Goal: Information Seeking & Learning: Learn about a topic

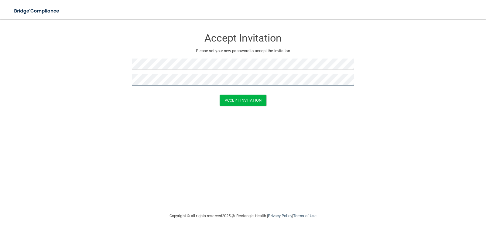
click at [220, 95] on button "Accept Invitation" at bounding box center [243, 100] width 47 height 11
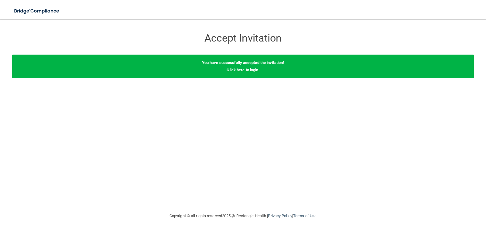
click at [248, 73] on div "You have successfully accepted the invitation! Click here to login ." at bounding box center [243, 67] width 462 height 24
click at [247, 69] on link "Click here to login" at bounding box center [243, 70] width 32 height 5
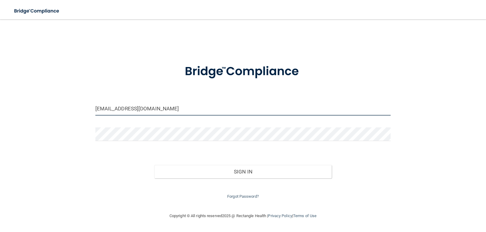
drag, startPoint x: 170, startPoint y: 110, endPoint x: 77, endPoint y: 105, distance: 93.1
click at [77, 105] on div "[EMAIL_ADDRESS][DOMAIN_NAME] Invalid email/password. You don't have permission …" at bounding box center [243, 116] width 462 height 181
type input "[EMAIL_ADDRESS][DOMAIN_NAME]"
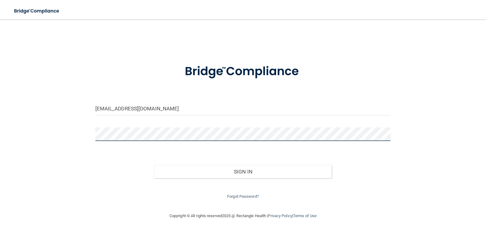
click at [154, 165] on button "Sign In" at bounding box center [242, 171] width 177 height 13
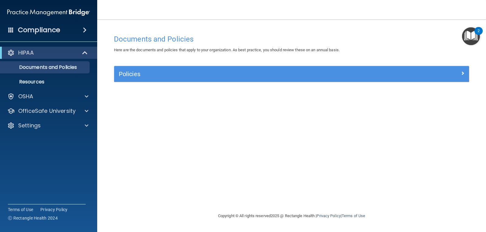
click at [45, 32] on h4 "Compliance" at bounding box center [39, 30] width 42 height 9
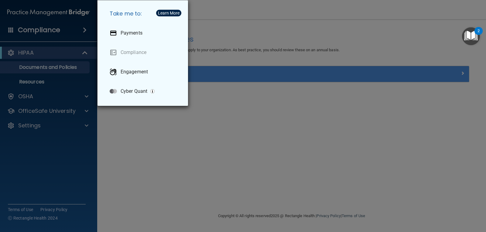
click at [252, 155] on div "Take me to: Payments Compliance Engagement Cyber Quant" at bounding box center [243, 116] width 486 height 232
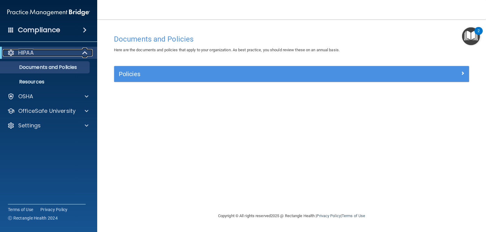
click at [54, 50] on div "HIPAA" at bounding box center [40, 52] width 75 height 7
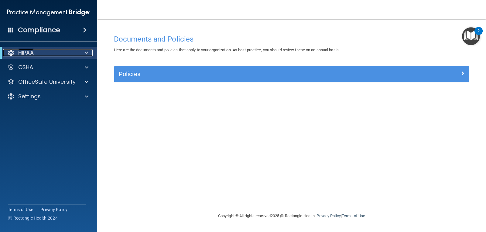
click at [54, 50] on div "HIPAA" at bounding box center [40, 52] width 75 height 7
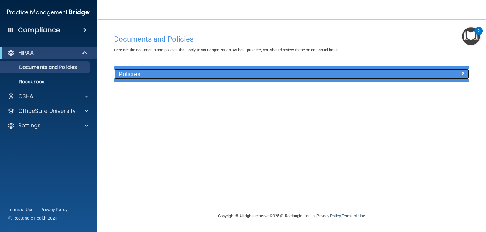
click at [170, 77] on h5 "Policies" at bounding box center [247, 74] width 257 height 7
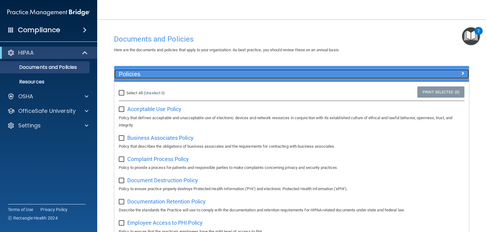
scroll to position [30, 0]
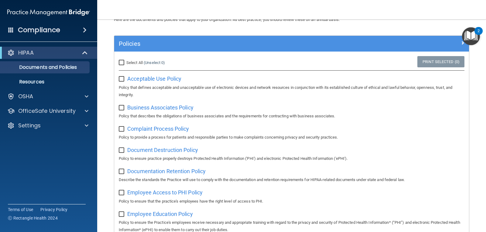
click at [120, 61] on input "Select All (Unselect 0) Unselect All" at bounding box center [122, 62] width 7 height 5
checkbox input "true"
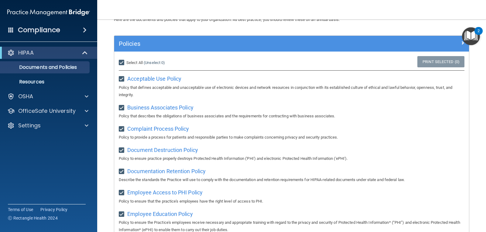
checkbox input "true"
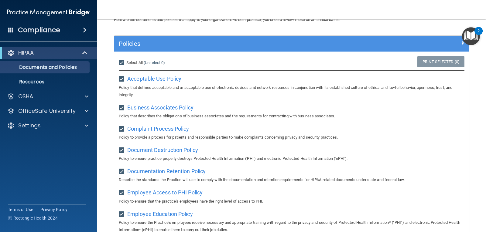
checkbox input "true"
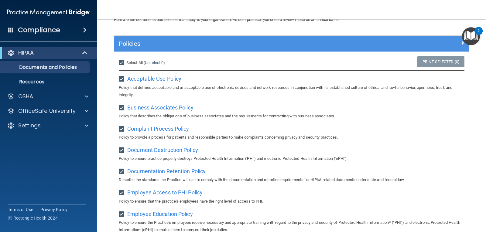
checkbox input "true"
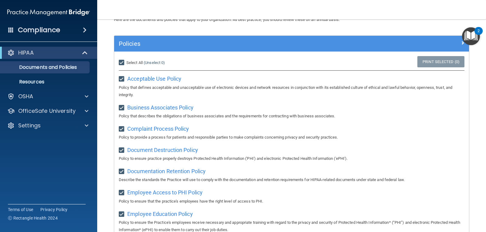
checkbox input "true"
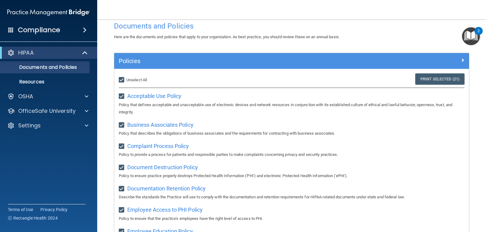
scroll to position [0, 0]
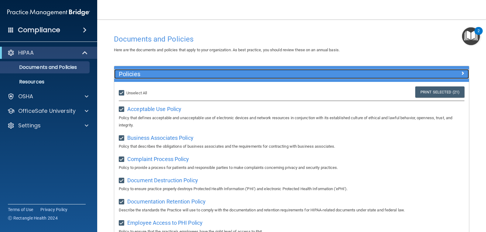
click at [452, 74] on div at bounding box center [424, 72] width 89 height 7
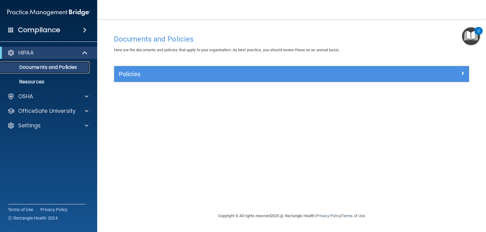
click at [20, 68] on p "Documents and Policies" at bounding box center [45, 67] width 83 height 6
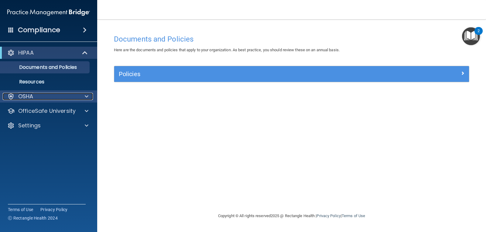
click at [29, 96] on p "OSHA" at bounding box center [25, 96] width 15 height 7
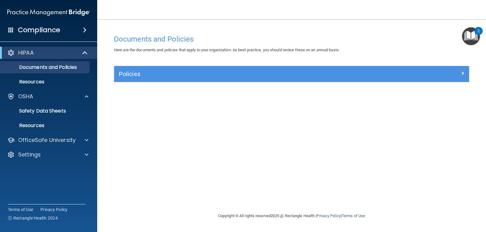
click at [42, 32] on h4 "Compliance" at bounding box center [39, 30] width 42 height 9
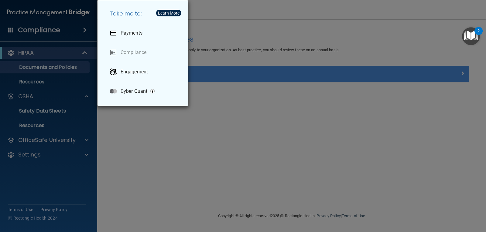
click at [234, 111] on div "Take me to: Payments Compliance Engagement Cyber Quant" at bounding box center [243, 116] width 486 height 232
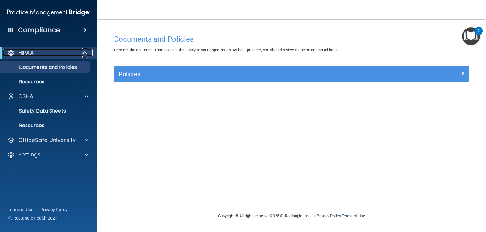
click at [56, 51] on div "HIPAA" at bounding box center [40, 52] width 75 height 7
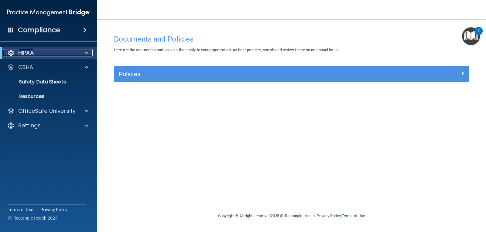
click at [73, 54] on div "HIPAA" at bounding box center [40, 52] width 75 height 7
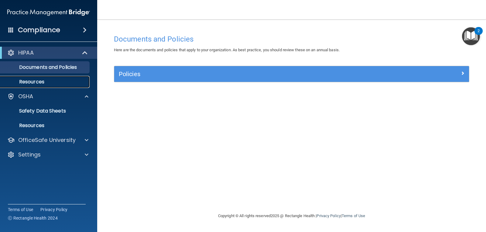
click at [42, 79] on p "Resources" at bounding box center [45, 82] width 83 height 6
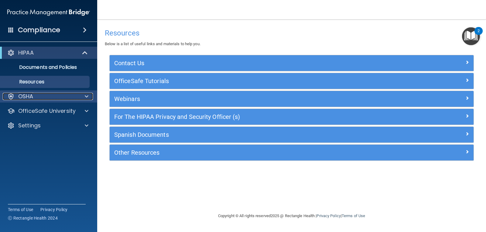
click at [39, 94] on div "OSHA" at bounding box center [40, 96] width 75 height 7
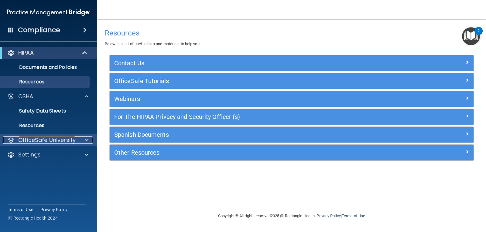
click at [52, 141] on p "OfficeSafe University" at bounding box center [46, 140] width 57 height 7
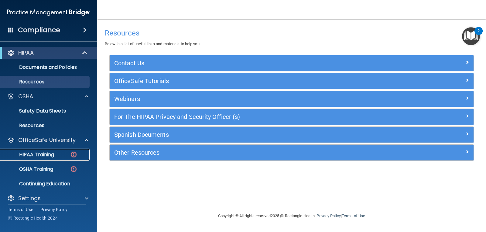
click at [38, 157] on p "HIPAA Training" at bounding box center [29, 155] width 50 height 6
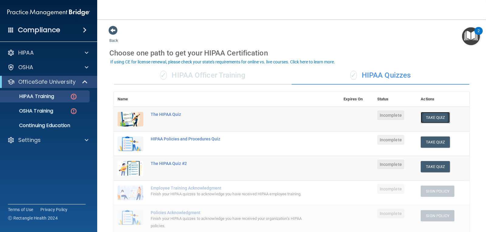
click at [433, 116] on button "Take Quiz" at bounding box center [435, 117] width 29 height 11
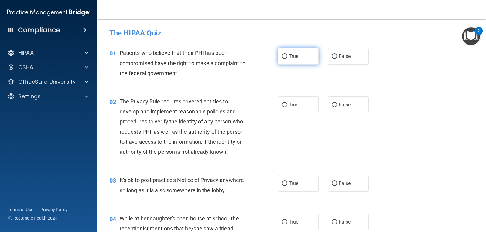
click at [289, 53] on span "True" at bounding box center [293, 56] width 9 height 6
click at [287, 54] on input "True" at bounding box center [284, 56] width 5 height 5
radio input "true"
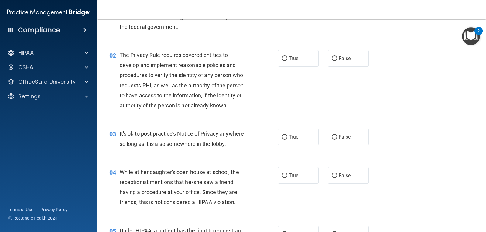
scroll to position [61, 0]
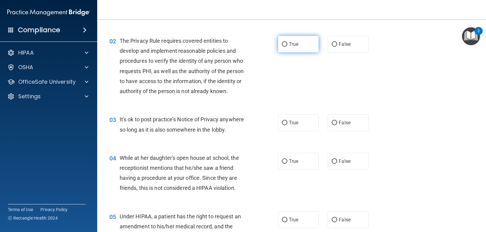
click at [284, 44] on input "True" at bounding box center [284, 44] width 5 height 5
radio input "true"
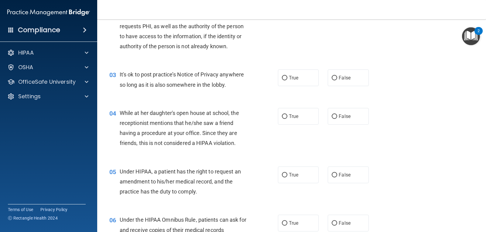
scroll to position [122, 0]
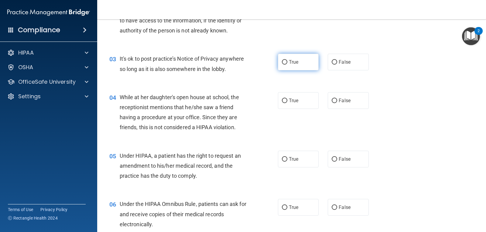
click at [278, 66] on label "True" at bounding box center [298, 62] width 41 height 17
click at [282, 65] on input "True" at bounding box center [284, 62] width 5 height 5
radio input "true"
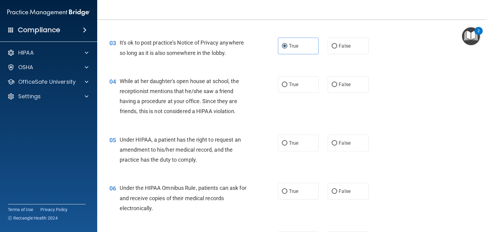
scroll to position [152, 0]
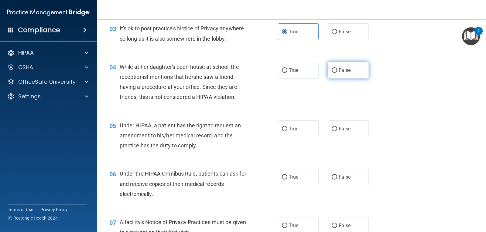
click at [334, 67] on label "False" at bounding box center [348, 70] width 41 height 17
click at [334, 68] on input "False" at bounding box center [334, 70] width 5 height 5
radio input "true"
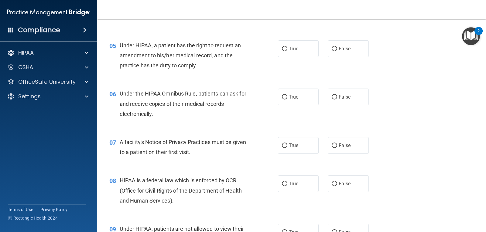
scroll to position [243, 0]
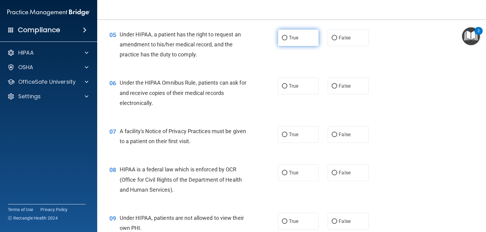
click at [284, 39] on input "True" at bounding box center [284, 38] width 5 height 5
radio input "true"
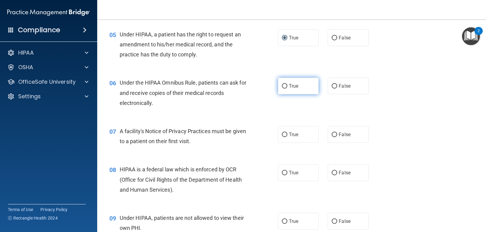
click at [283, 85] on input "True" at bounding box center [284, 86] width 5 height 5
radio input "true"
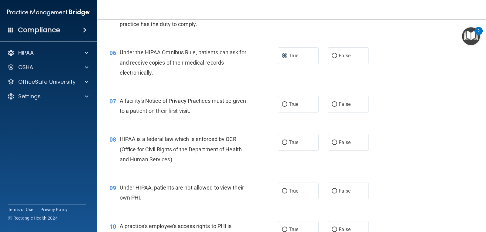
scroll to position [304, 0]
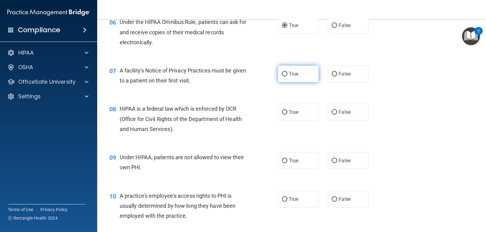
click at [290, 77] on label "True" at bounding box center [298, 74] width 41 height 17
click at [287, 77] on input "True" at bounding box center [284, 74] width 5 height 5
radio input "true"
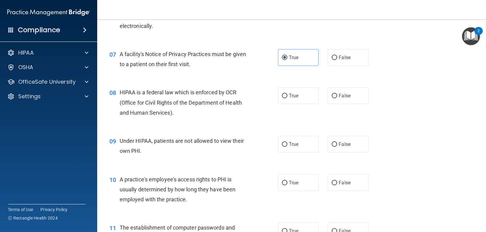
scroll to position [334, 0]
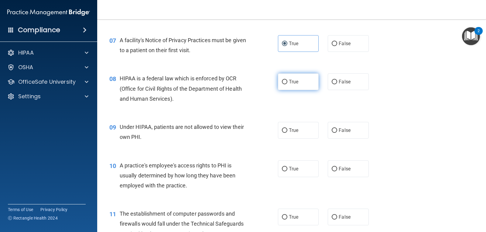
click at [281, 85] on label "True" at bounding box center [298, 82] width 41 height 17
click at [282, 84] on input "True" at bounding box center [284, 82] width 5 height 5
radio input "true"
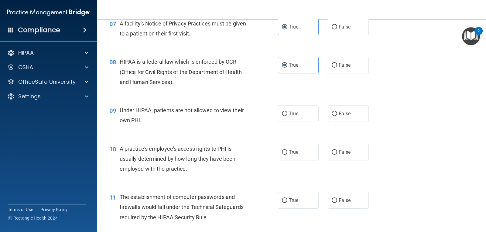
scroll to position [365, 0]
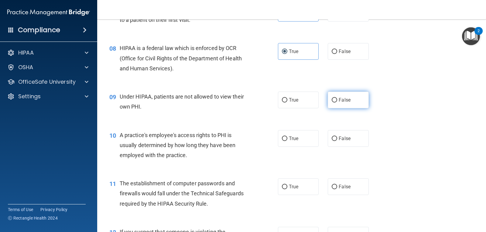
click at [330, 94] on label "False" at bounding box center [348, 100] width 41 height 17
click at [332, 98] on input "False" at bounding box center [334, 100] width 5 height 5
radio input "true"
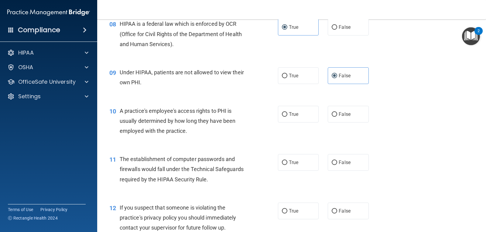
scroll to position [425, 0]
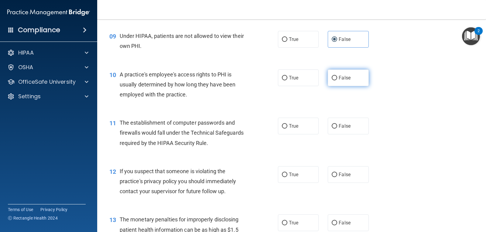
click at [330, 82] on label "False" at bounding box center [348, 78] width 41 height 17
click at [332, 80] on input "False" at bounding box center [334, 78] width 5 height 5
radio input "true"
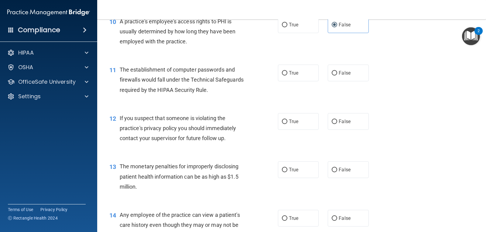
scroll to position [486, 0]
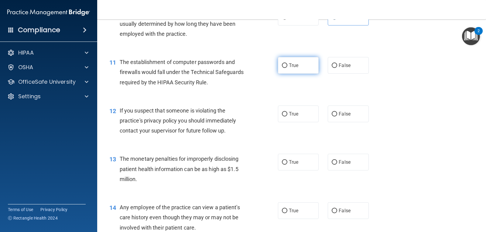
click at [282, 63] on input "True" at bounding box center [284, 65] width 5 height 5
radio input "true"
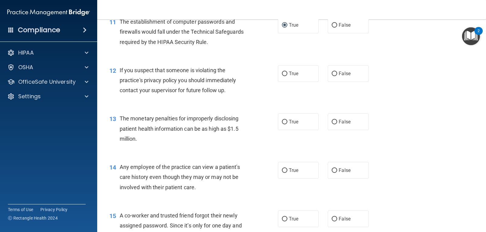
scroll to position [547, 0]
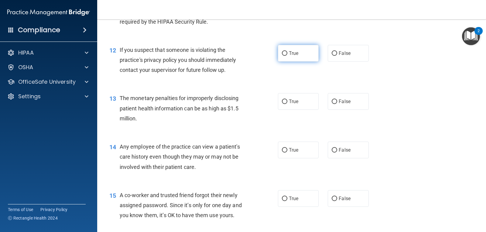
click at [296, 50] on span "True" at bounding box center [293, 53] width 9 height 6
click at [287, 51] on input "True" at bounding box center [284, 53] width 5 height 5
radio input "true"
click at [283, 104] on input "True" at bounding box center [284, 102] width 5 height 5
radio input "true"
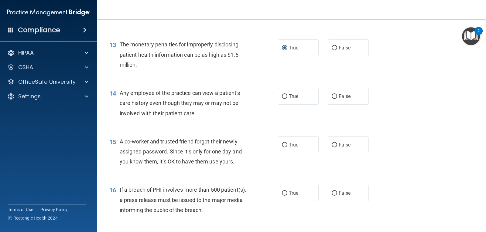
scroll to position [608, 0]
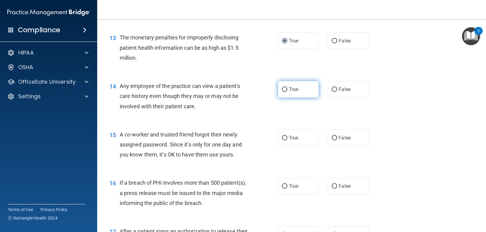
click at [304, 91] on label "True" at bounding box center [298, 89] width 41 height 17
click at [287, 91] on input "True" at bounding box center [284, 89] width 5 height 5
radio input "true"
click at [332, 140] on input "False" at bounding box center [334, 138] width 5 height 5
radio input "true"
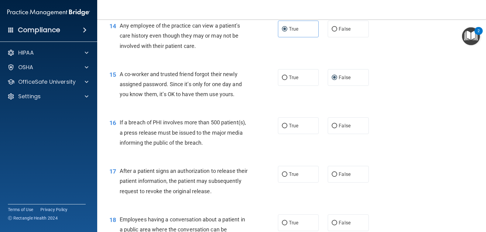
scroll to position [668, 0]
click at [294, 124] on span "True" at bounding box center [293, 126] width 9 height 6
click at [287, 124] on input "True" at bounding box center [284, 126] width 5 height 5
radio input "true"
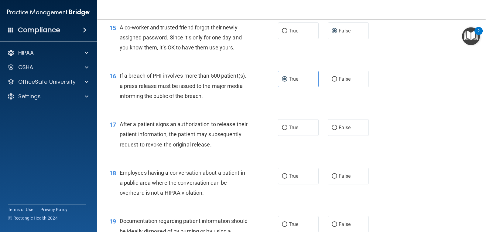
scroll to position [729, 0]
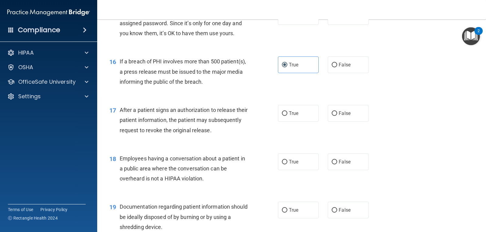
click at [318, 115] on div "True False" at bounding box center [327, 113] width 98 height 17
click at [310, 116] on label "True" at bounding box center [298, 113] width 41 height 17
click at [287, 116] on input "True" at bounding box center [284, 113] width 5 height 5
radio input "true"
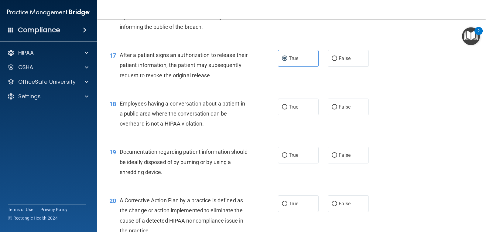
scroll to position [790, 0]
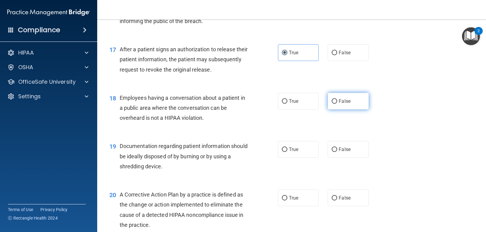
click at [328, 99] on label "False" at bounding box center [348, 101] width 41 height 17
click at [332, 99] on input "False" at bounding box center [334, 101] width 5 height 5
radio input "true"
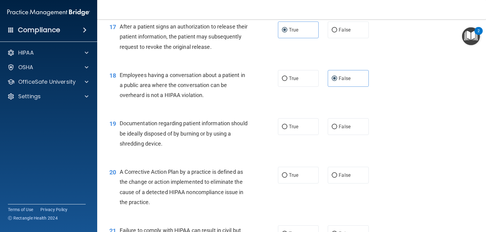
scroll to position [851, 0]
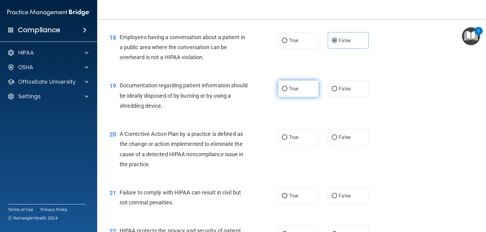
click at [306, 87] on label "True" at bounding box center [298, 88] width 41 height 17
click at [287, 87] on input "True" at bounding box center [284, 89] width 5 height 5
radio input "true"
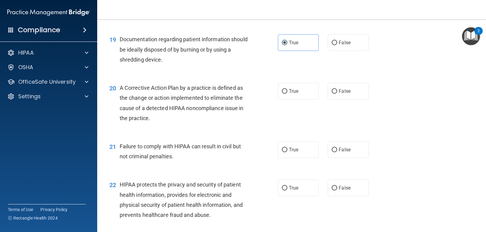
scroll to position [911, 0]
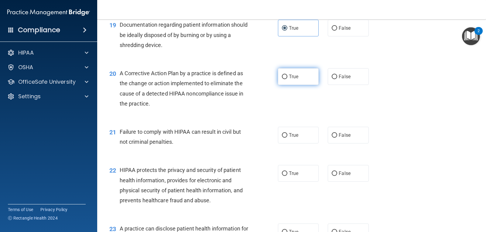
click at [291, 70] on label "True" at bounding box center [298, 76] width 41 height 17
click at [287, 75] on input "True" at bounding box center [284, 77] width 5 height 5
radio input "true"
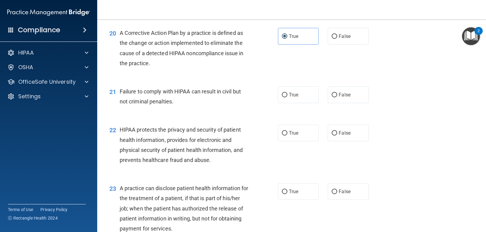
scroll to position [1002, 0]
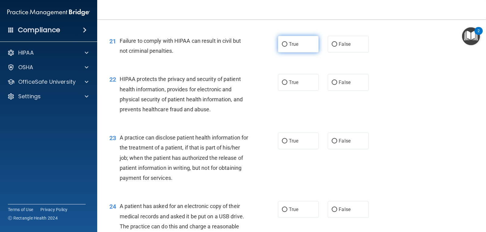
click at [290, 43] on span "True" at bounding box center [293, 44] width 9 height 6
click at [287, 43] on input "True" at bounding box center [284, 44] width 5 height 5
radio input "true"
click at [283, 85] on label "True" at bounding box center [298, 82] width 41 height 17
click at [283, 85] on input "True" at bounding box center [284, 82] width 5 height 5
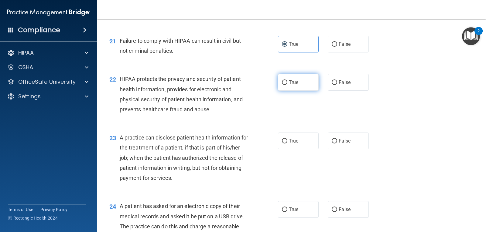
radio input "true"
click at [289, 141] on span "True" at bounding box center [293, 141] width 9 height 6
click at [287, 141] on input "True" at bounding box center [284, 141] width 5 height 5
radio input "true"
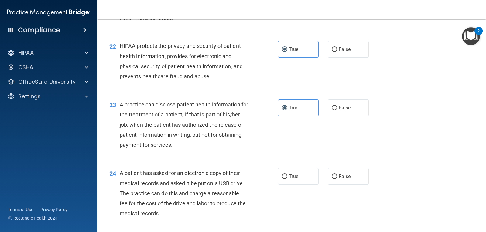
scroll to position [1094, 0]
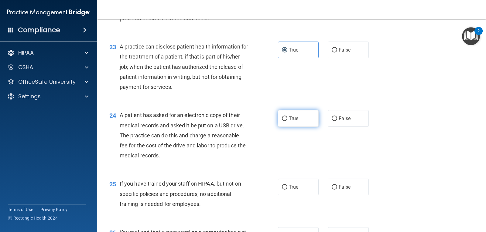
click at [294, 120] on span "True" at bounding box center [293, 119] width 9 height 6
click at [287, 120] on input "True" at bounding box center [284, 119] width 5 height 5
radio input "true"
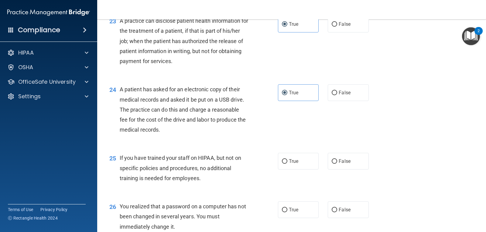
scroll to position [1154, 0]
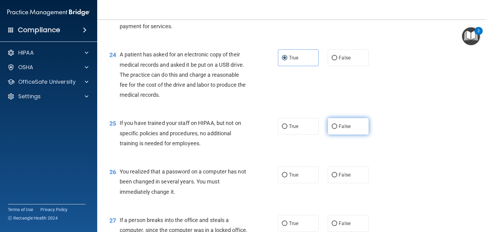
click at [339, 125] on span "False" at bounding box center [345, 127] width 12 height 6
click at [336, 125] on input "False" at bounding box center [334, 127] width 5 height 5
radio input "true"
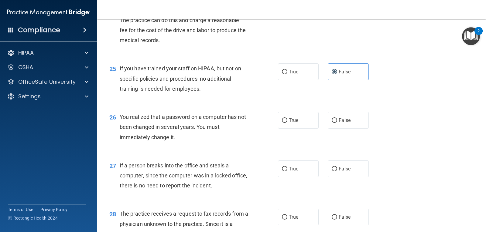
scroll to position [1215, 0]
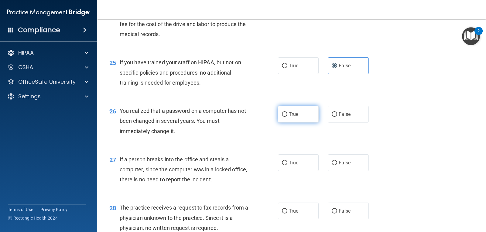
click at [307, 117] on label "True" at bounding box center [298, 114] width 41 height 17
click at [287, 117] on input "True" at bounding box center [284, 114] width 5 height 5
radio input "true"
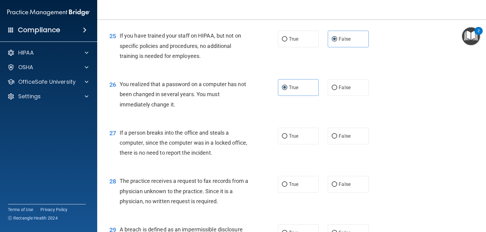
scroll to position [1276, 0]
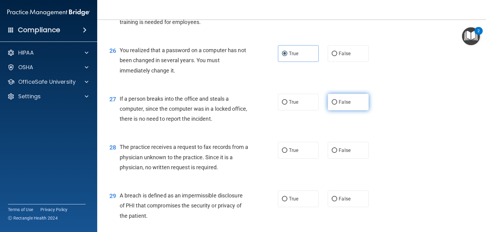
click at [334, 104] on label "False" at bounding box center [348, 102] width 41 height 17
click at [331, 107] on label "False" at bounding box center [348, 102] width 41 height 17
click at [332, 105] on input "False" at bounding box center [334, 102] width 5 height 5
radio input "true"
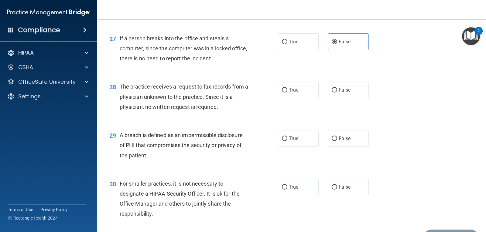
scroll to position [1337, 0]
click at [332, 90] on input "False" at bounding box center [334, 90] width 5 height 5
radio input "true"
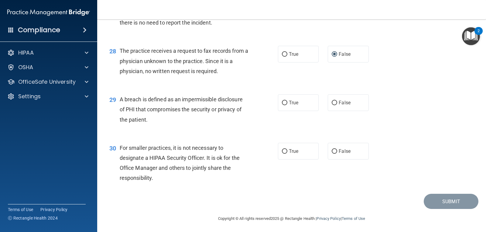
scroll to position [1373, 0]
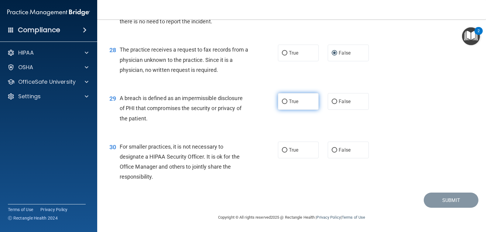
click at [294, 101] on span "True" at bounding box center [293, 102] width 9 height 6
click at [287, 101] on input "True" at bounding box center [284, 102] width 5 height 5
radio input "true"
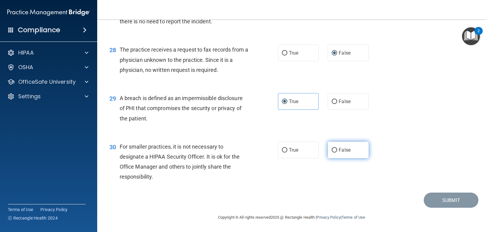
click at [342, 146] on label "False" at bounding box center [348, 150] width 41 height 17
click at [337, 148] on input "False" at bounding box center [334, 150] width 5 height 5
radio input "true"
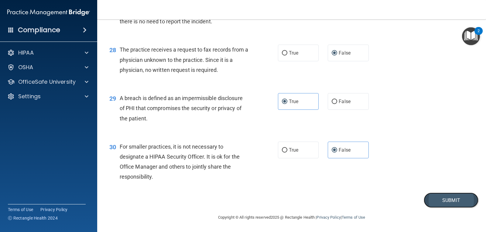
click at [439, 200] on button "Submit" at bounding box center [451, 200] width 55 height 15
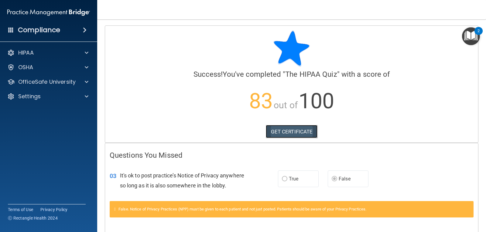
click at [283, 132] on link "GET CERTIFICATE" at bounding box center [292, 131] width 52 height 13
click at [89, 52] on div at bounding box center [85, 52] width 15 height 7
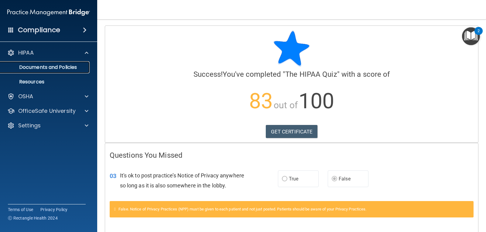
click at [61, 67] on p "Documents and Policies" at bounding box center [45, 67] width 83 height 6
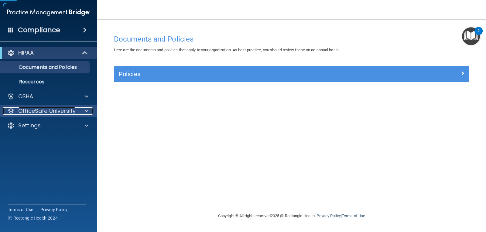
click at [28, 109] on p "OfficeSafe University" at bounding box center [46, 111] width 57 height 7
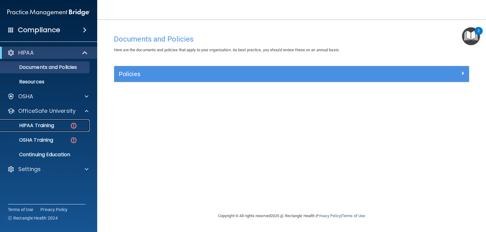
click at [62, 126] on div "HIPAA Training" at bounding box center [45, 126] width 83 height 6
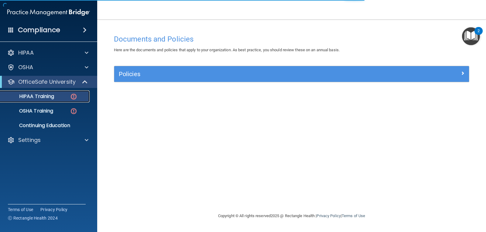
click at [69, 96] on div "HIPAA Training" at bounding box center [45, 97] width 83 height 6
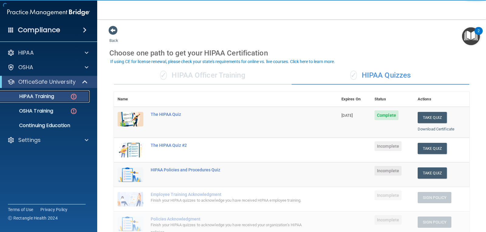
scroll to position [30, 0]
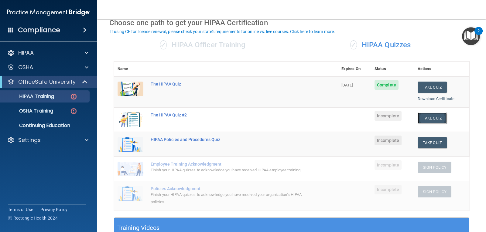
click at [436, 118] on button "Take Quiz" at bounding box center [432, 118] width 29 height 11
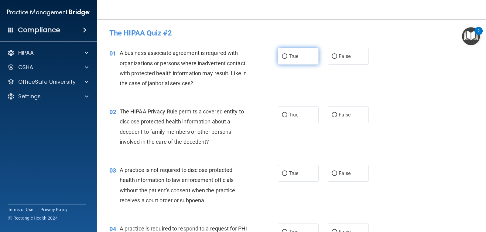
click at [295, 60] on label "True" at bounding box center [298, 56] width 41 height 17
click at [287, 59] on input "True" at bounding box center [284, 56] width 5 height 5
radio input "true"
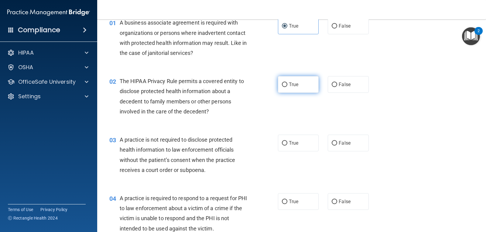
drag, startPoint x: 286, startPoint y: 89, endPoint x: 281, endPoint y: 91, distance: 5.1
click at [286, 89] on label "True" at bounding box center [298, 84] width 41 height 17
click at [286, 87] on input "True" at bounding box center [284, 85] width 5 height 5
radio input "true"
click at [332, 142] on input "False" at bounding box center [334, 143] width 5 height 5
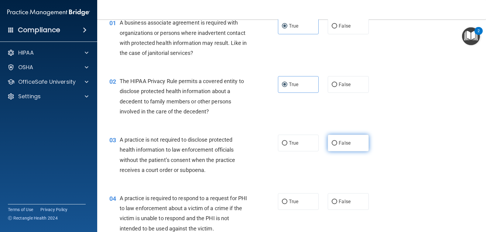
radio input "true"
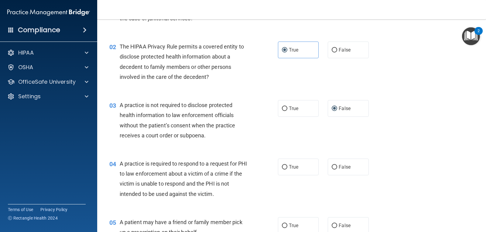
scroll to position [122, 0]
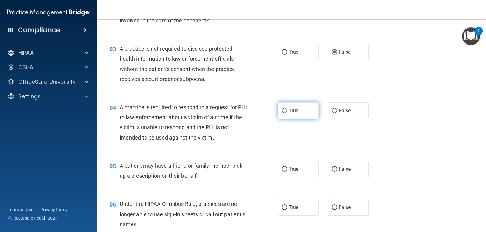
click at [307, 115] on label "True" at bounding box center [298, 110] width 41 height 17
click at [287, 113] on input "True" at bounding box center [284, 111] width 5 height 5
radio input "true"
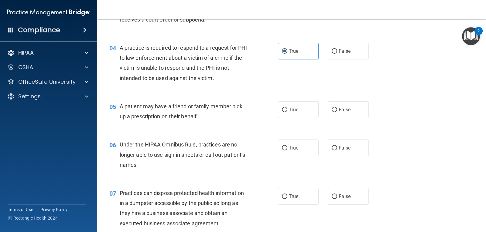
scroll to position [182, 0]
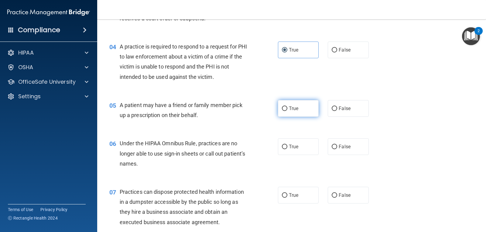
click at [299, 110] on label "True" at bounding box center [298, 108] width 41 height 17
click at [287, 110] on input "True" at bounding box center [284, 109] width 5 height 5
radio input "true"
click at [289, 149] on span "True" at bounding box center [293, 147] width 9 height 6
click at [287, 149] on input "True" at bounding box center [284, 147] width 5 height 5
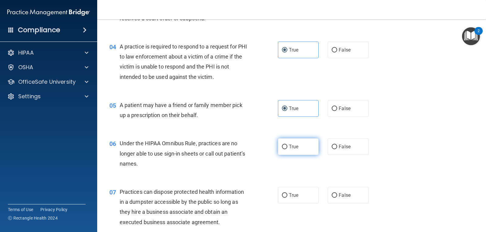
radio input "true"
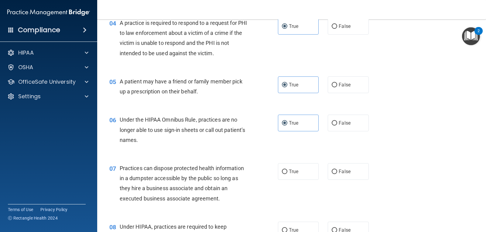
scroll to position [243, 0]
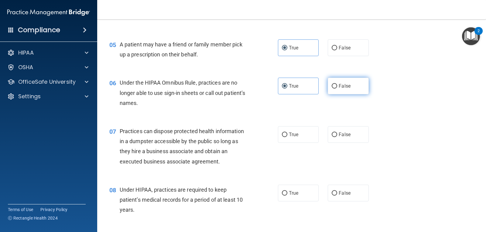
click at [330, 84] on label "False" at bounding box center [348, 86] width 41 height 17
click at [332, 84] on input "False" at bounding box center [334, 86] width 5 height 5
radio input "true"
radio input "false"
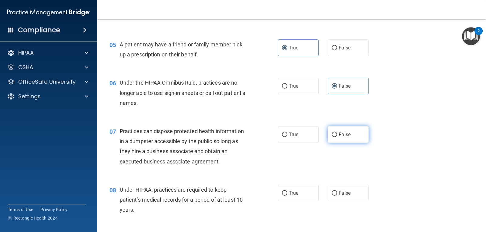
click at [339, 135] on span "False" at bounding box center [345, 135] width 12 height 6
click at [337, 135] on input "False" at bounding box center [334, 135] width 5 height 5
radio input "true"
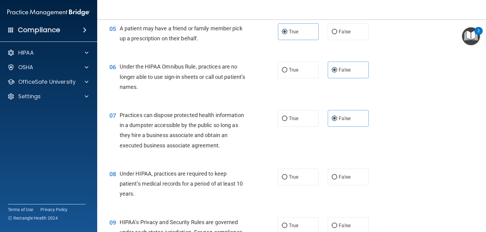
scroll to position [304, 0]
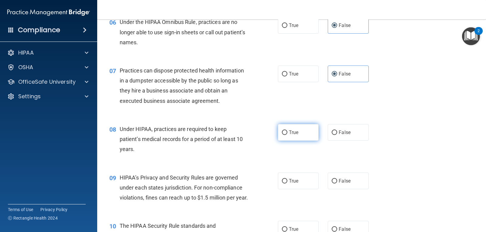
click at [285, 136] on label "True" at bounding box center [298, 132] width 41 height 17
click at [285, 135] on input "True" at bounding box center [284, 133] width 5 height 5
radio input "true"
click at [339, 135] on span "False" at bounding box center [345, 133] width 12 height 6
click at [337, 135] on input "False" at bounding box center [334, 133] width 5 height 5
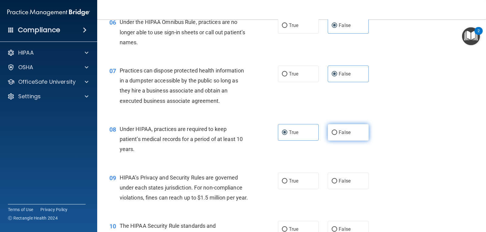
radio input "true"
radio input "false"
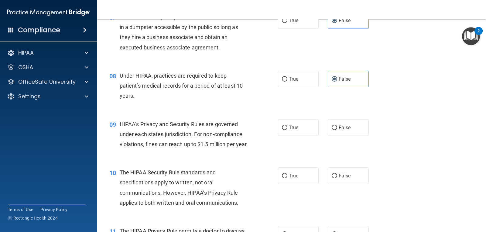
scroll to position [365, 0]
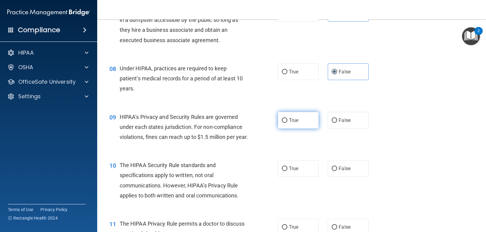
click at [291, 120] on span "True" at bounding box center [293, 121] width 9 height 6
click at [287, 120] on input "True" at bounding box center [284, 120] width 5 height 5
radio input "true"
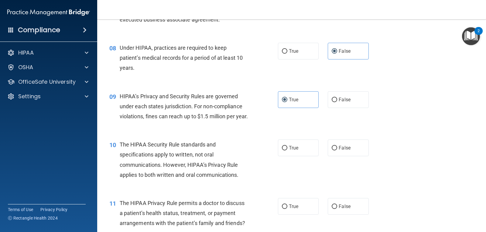
scroll to position [425, 0]
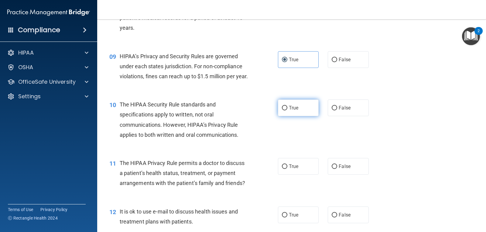
click at [292, 116] on label "True" at bounding box center [298, 108] width 41 height 17
click at [287, 111] on input "True" at bounding box center [284, 108] width 5 height 5
radio input "true"
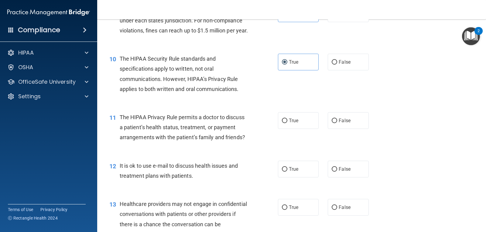
scroll to position [486, 0]
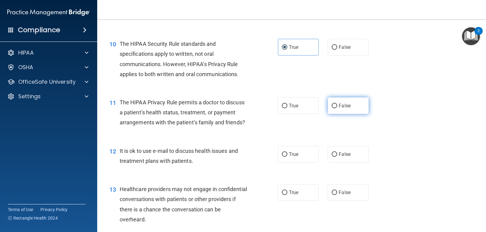
click at [334, 114] on label "False" at bounding box center [348, 106] width 41 height 17
click at [334, 108] on input "False" at bounding box center [334, 106] width 5 height 5
radio input "true"
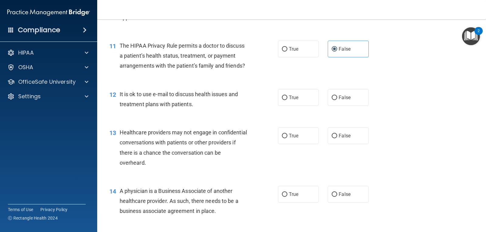
scroll to position [547, 0]
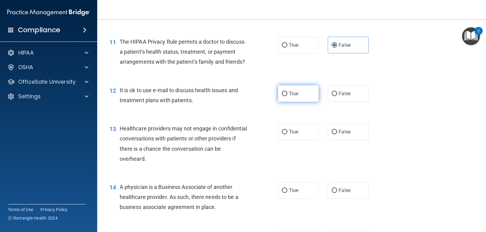
click at [306, 102] on label "True" at bounding box center [298, 93] width 41 height 17
click at [287, 96] on input "True" at bounding box center [284, 94] width 5 height 5
radio input "true"
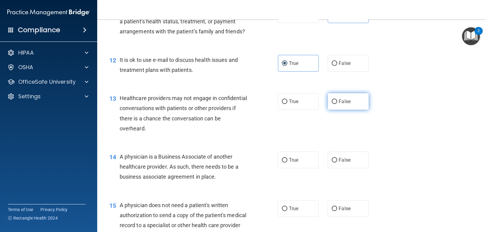
click at [332, 104] on input "False" at bounding box center [334, 102] width 5 height 5
radio input "true"
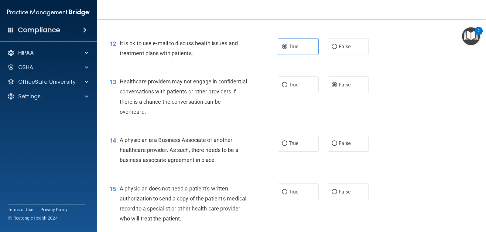
scroll to position [608, 0]
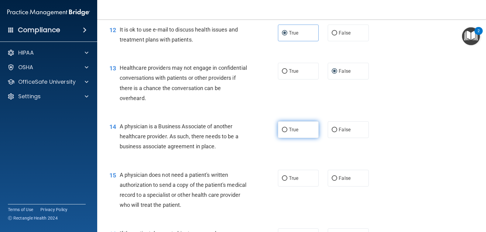
click at [295, 133] on span "True" at bounding box center [293, 130] width 9 height 6
click at [287, 132] on input "True" at bounding box center [284, 130] width 5 height 5
radio input "true"
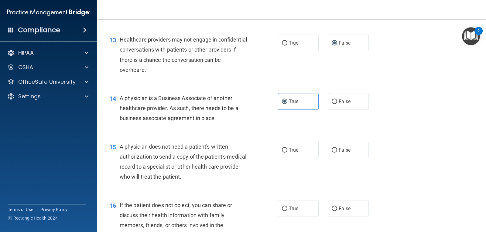
scroll to position [668, 0]
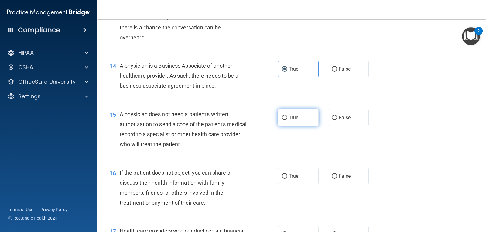
click at [307, 123] on label "True" at bounding box center [298, 117] width 41 height 17
click at [287, 120] on input "True" at bounding box center [284, 118] width 5 height 5
radio input "true"
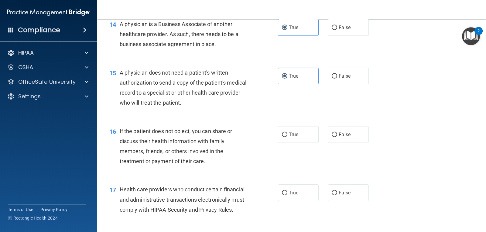
scroll to position [729, 0]
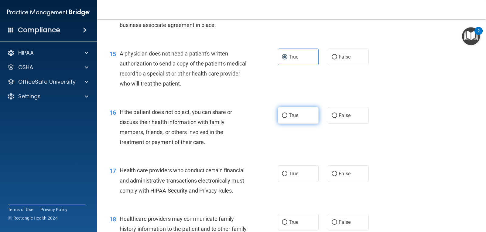
click at [289, 118] on span "True" at bounding box center [293, 116] width 9 height 6
click at [287, 118] on input "True" at bounding box center [284, 116] width 5 height 5
radio input "true"
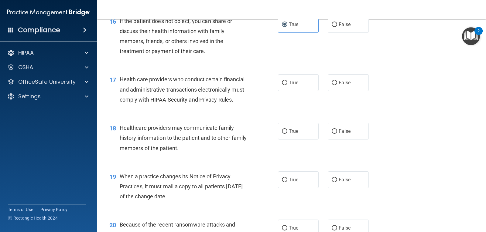
scroll to position [851, 0]
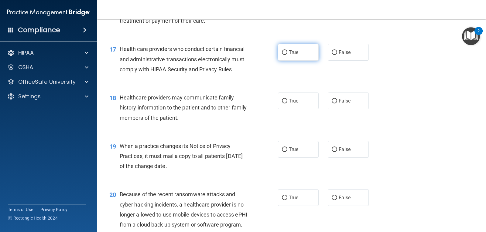
click at [300, 61] on label "True" at bounding box center [298, 52] width 41 height 17
click at [287, 55] on input "True" at bounding box center [284, 52] width 5 height 5
radio input "true"
click at [285, 104] on input "True" at bounding box center [284, 101] width 5 height 5
radio input "true"
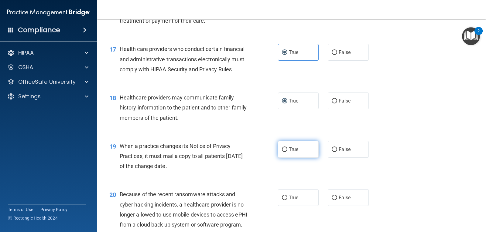
click at [286, 158] on label "True" at bounding box center [298, 149] width 41 height 17
click at [286, 152] on input "True" at bounding box center [284, 150] width 5 height 5
radio input "true"
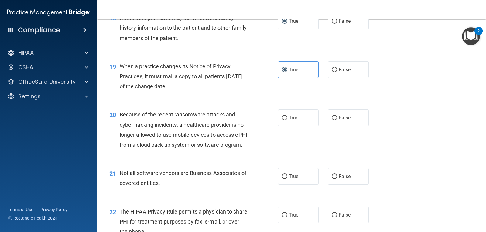
scroll to position [942, 0]
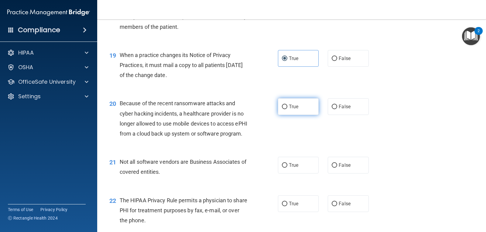
click at [291, 110] on span "True" at bounding box center [293, 107] width 9 height 6
click at [287, 109] on input "True" at bounding box center [284, 107] width 5 height 5
radio input "true"
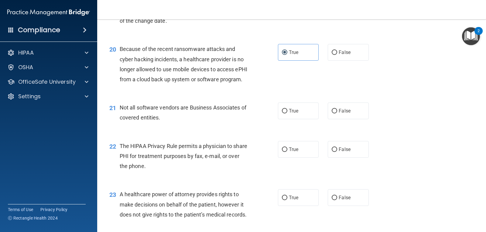
scroll to position [1002, 0]
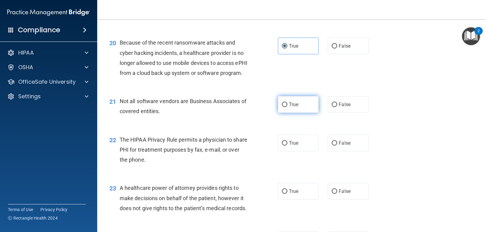
click at [309, 113] on label "True" at bounding box center [298, 104] width 41 height 17
click at [287, 107] on input "True" at bounding box center [284, 105] width 5 height 5
radio input "true"
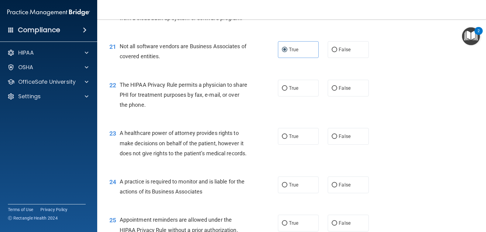
scroll to position [1063, 0]
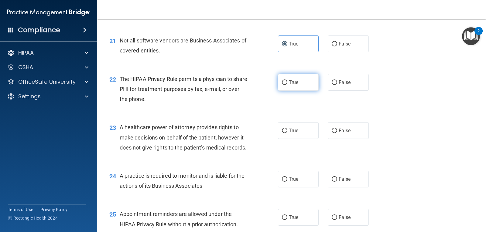
click at [292, 85] on span "True" at bounding box center [293, 83] width 9 height 6
click at [287, 85] on input "True" at bounding box center [284, 82] width 5 height 5
radio input "true"
click at [289, 139] on label "True" at bounding box center [298, 130] width 41 height 17
click at [287, 133] on input "True" at bounding box center [284, 131] width 5 height 5
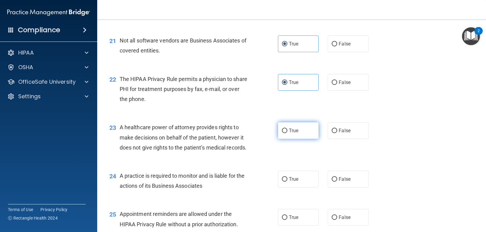
radio input "true"
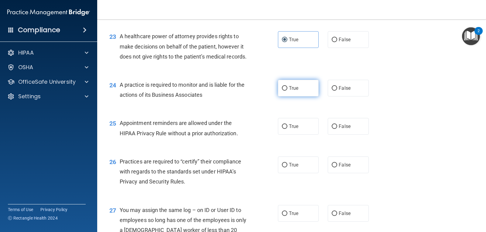
click at [289, 91] on span "True" at bounding box center [293, 88] width 9 height 6
click at [287, 91] on input "True" at bounding box center [284, 88] width 5 height 5
radio input "true"
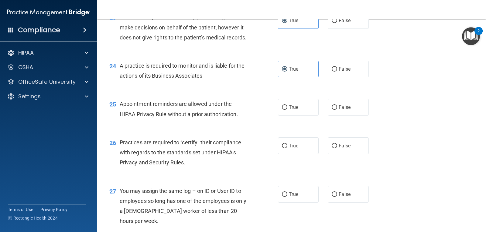
scroll to position [1215, 0]
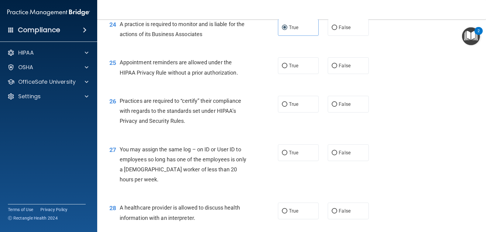
drag, startPoint x: 296, startPoint y: 84, endPoint x: 295, endPoint y: 87, distance: 3.3
click at [296, 84] on div "25 Appointment reminders are allowed under the HIPAA Privacy Rule without a pri…" at bounding box center [292, 69] width 374 height 38
click at [293, 69] on span "True" at bounding box center [293, 66] width 9 height 6
click at [287, 68] on input "True" at bounding box center [284, 66] width 5 height 5
radio input "true"
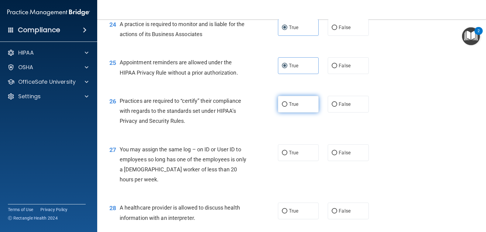
click at [286, 113] on label "True" at bounding box center [298, 104] width 41 height 17
click at [286, 107] on input "True" at bounding box center [284, 104] width 5 height 5
radio input "true"
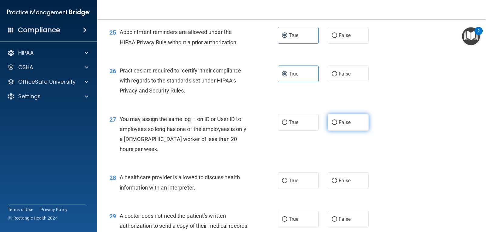
click at [338, 131] on label "False" at bounding box center [348, 122] width 41 height 17
click at [337, 125] on input "False" at bounding box center [334, 123] width 5 height 5
radio input "true"
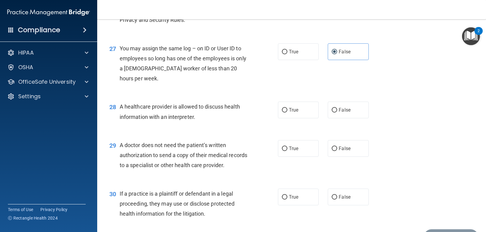
scroll to position [1337, 0]
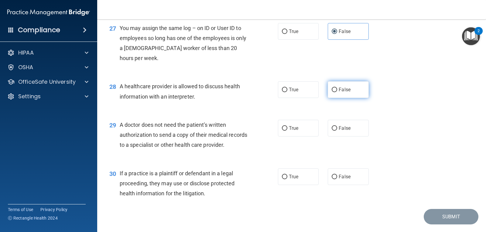
click at [329, 98] on label "False" at bounding box center [348, 89] width 41 height 17
click at [332, 92] on input "False" at bounding box center [334, 90] width 5 height 5
radio input "true"
click at [304, 137] on label "True" at bounding box center [298, 128] width 41 height 17
click at [287, 131] on input "True" at bounding box center [284, 128] width 5 height 5
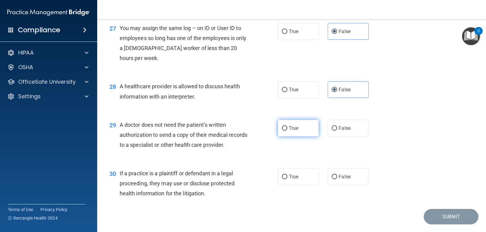
radio input "true"
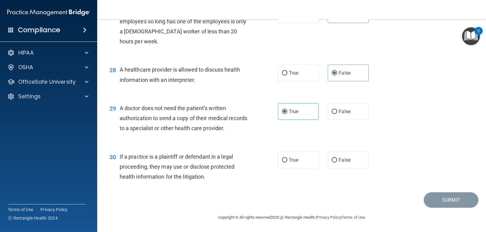
scroll to position [1383, 0]
click at [294, 161] on span "True" at bounding box center [293, 160] width 9 height 6
click at [287, 161] on input "True" at bounding box center [284, 160] width 5 height 5
radio input "true"
click at [440, 200] on button "Submit" at bounding box center [451, 200] width 55 height 15
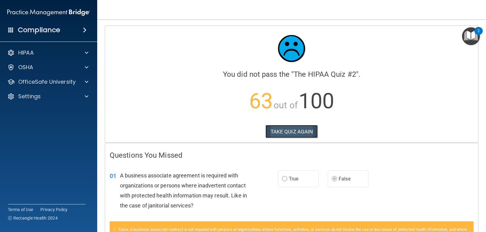
click at [294, 131] on button "TAKE QUIZ AGAIN" at bounding box center [291, 131] width 53 height 13
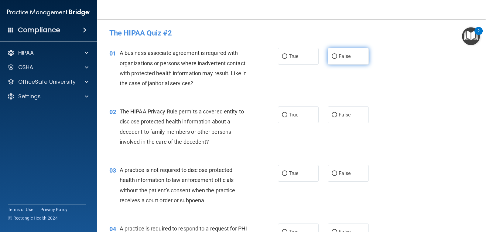
click at [334, 57] on input "False" at bounding box center [334, 56] width 5 height 5
radio input "true"
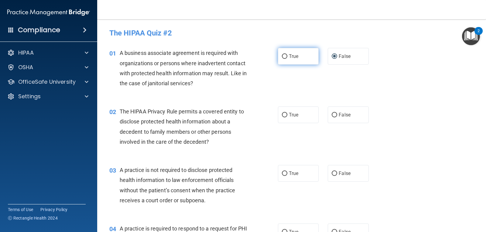
click at [291, 58] on span "True" at bounding box center [293, 56] width 9 height 6
click at [287, 58] on input "True" at bounding box center [284, 56] width 5 height 5
radio input "true"
click at [328, 60] on label "False" at bounding box center [348, 56] width 41 height 17
click at [332, 59] on input "False" at bounding box center [334, 56] width 5 height 5
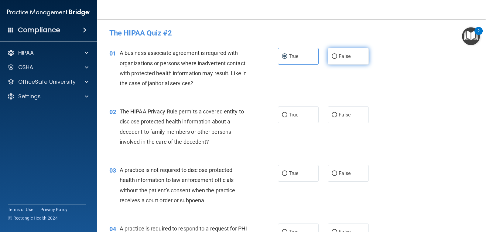
radio input "true"
radio input "false"
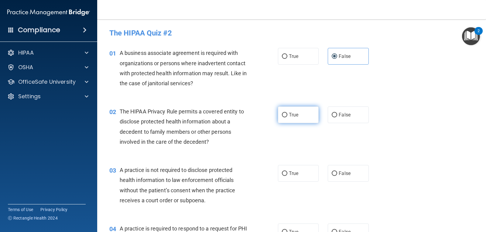
click at [286, 115] on label "True" at bounding box center [298, 115] width 41 height 17
click at [286, 115] on input "True" at bounding box center [284, 115] width 5 height 5
radio input "true"
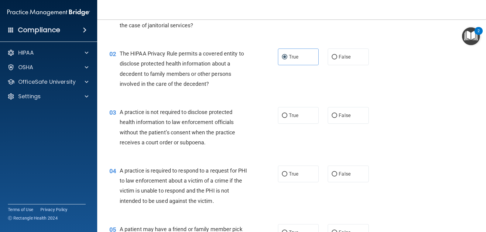
scroll to position [61, 0]
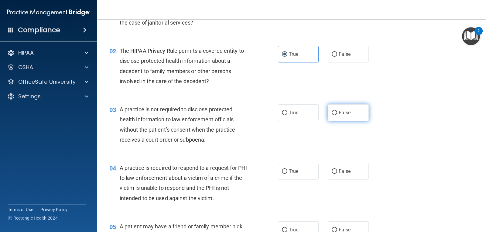
click at [334, 116] on label "False" at bounding box center [348, 112] width 41 height 17
click at [334, 115] on input "False" at bounding box center [334, 113] width 5 height 5
radio input "true"
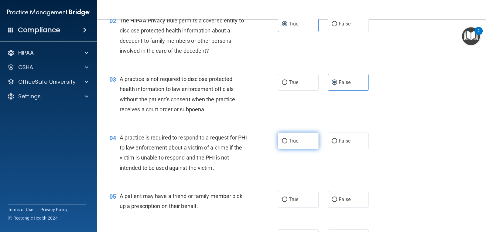
click at [296, 140] on label "True" at bounding box center [298, 141] width 41 height 17
click at [287, 140] on input "True" at bounding box center [284, 141] width 5 height 5
radio input "true"
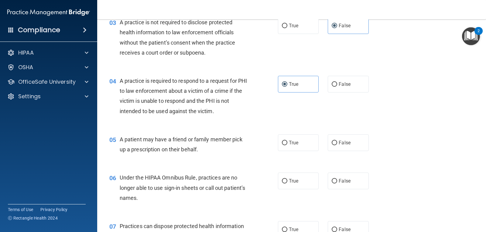
scroll to position [152, 0]
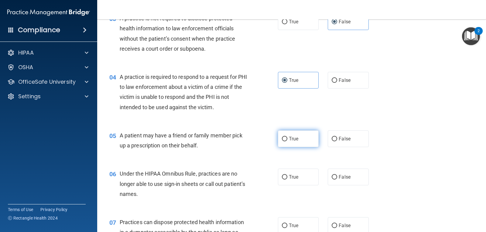
click at [294, 140] on span "True" at bounding box center [293, 139] width 9 height 6
click at [287, 140] on input "True" at bounding box center [284, 139] width 5 height 5
radio input "true"
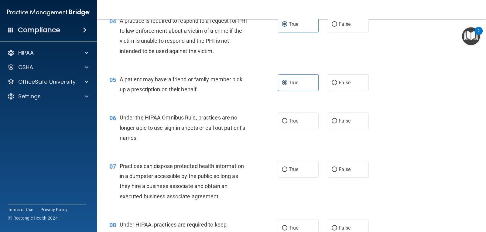
scroll to position [213, 0]
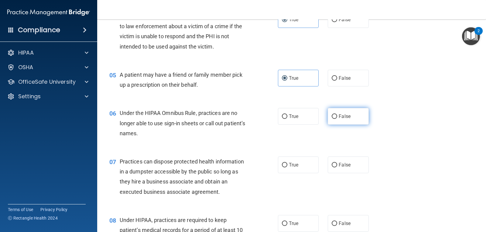
click at [336, 117] on label "False" at bounding box center [348, 116] width 41 height 17
click at [336, 117] on input "False" at bounding box center [334, 117] width 5 height 5
radio input "true"
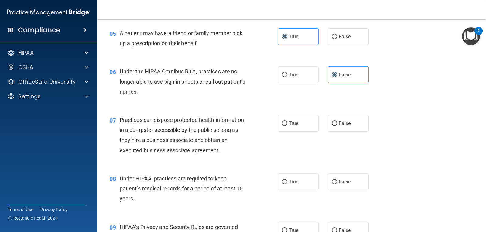
scroll to position [273, 0]
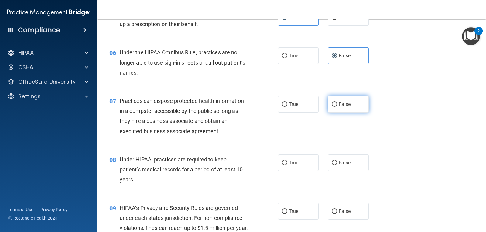
click at [345, 104] on span "False" at bounding box center [345, 104] width 12 height 6
click at [337, 104] on input "False" at bounding box center [334, 104] width 5 height 5
radio input "true"
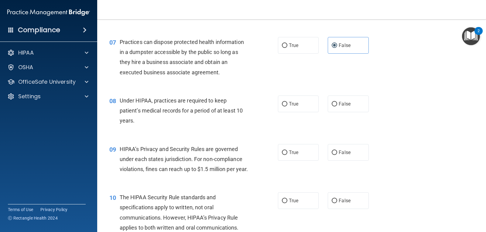
scroll to position [334, 0]
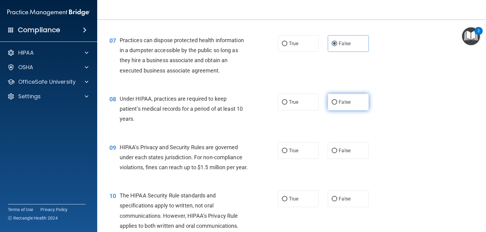
click at [343, 102] on span "False" at bounding box center [345, 102] width 12 height 6
click at [337, 102] on input "False" at bounding box center [334, 102] width 5 height 5
radio input "true"
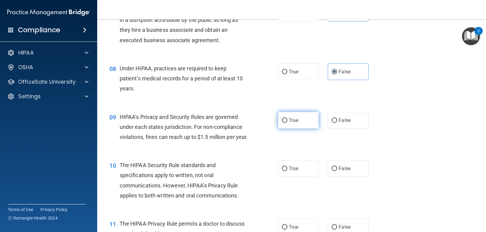
click at [293, 115] on label "True" at bounding box center [298, 120] width 41 height 17
click at [287, 118] on input "True" at bounding box center [284, 120] width 5 height 5
radio input "true"
click at [318, 115] on div "True False" at bounding box center [327, 120] width 98 height 17
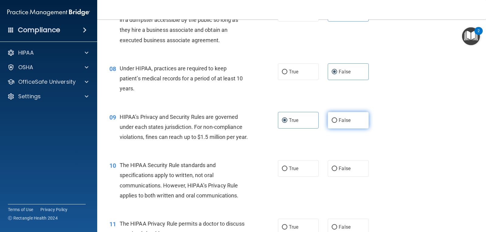
click at [330, 117] on label "False" at bounding box center [348, 120] width 41 height 17
click at [332, 118] on input "False" at bounding box center [334, 120] width 5 height 5
radio input "true"
click at [293, 120] on span "True" at bounding box center [293, 121] width 9 height 6
click at [287, 120] on input "True" at bounding box center [284, 120] width 5 height 5
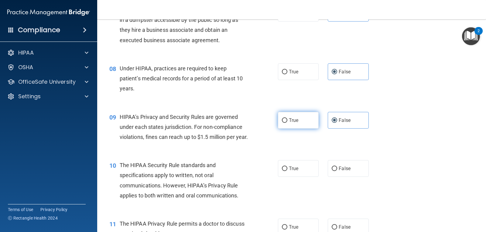
radio input "true"
click at [339, 118] on span "False" at bounding box center [345, 121] width 12 height 6
click at [337, 118] on input "False" at bounding box center [334, 120] width 5 height 5
radio input "true"
radio input "false"
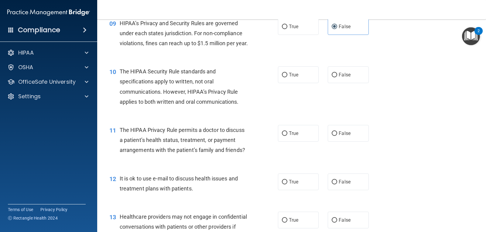
scroll to position [486, 0]
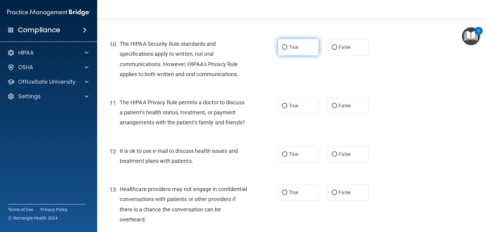
click at [294, 50] on span "True" at bounding box center [293, 47] width 9 height 6
click at [287, 50] on input "True" at bounding box center [284, 47] width 5 height 5
radio input "true"
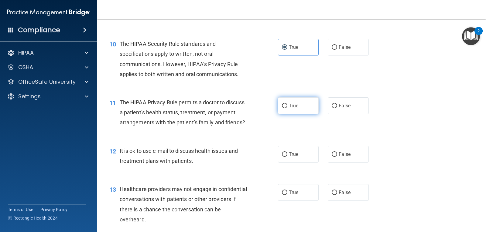
click at [304, 114] on label "True" at bounding box center [298, 106] width 41 height 17
click at [287, 108] on input "True" at bounding box center [284, 106] width 5 height 5
radio input "true"
click at [280, 163] on label "True" at bounding box center [298, 154] width 41 height 17
click at [282, 157] on input "True" at bounding box center [284, 154] width 5 height 5
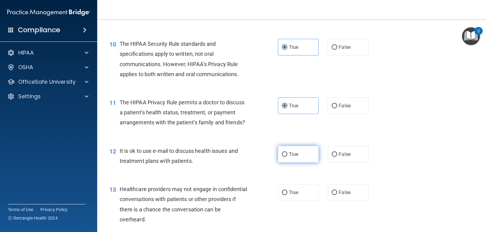
radio input "true"
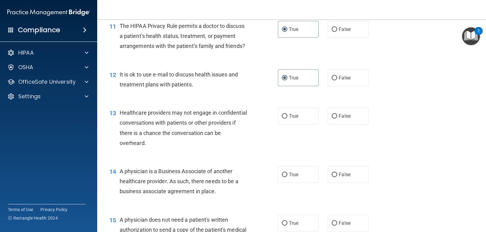
scroll to position [577, 0]
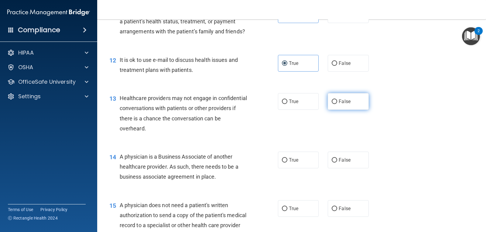
click at [328, 110] on label "False" at bounding box center [348, 101] width 41 height 17
click at [332, 104] on input "False" at bounding box center [334, 102] width 5 height 5
radio input "true"
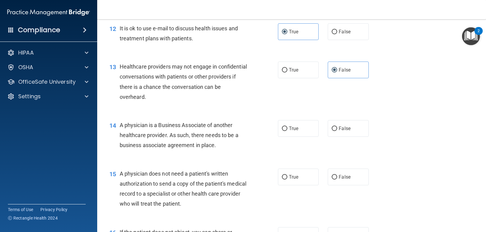
scroll to position [638, 0]
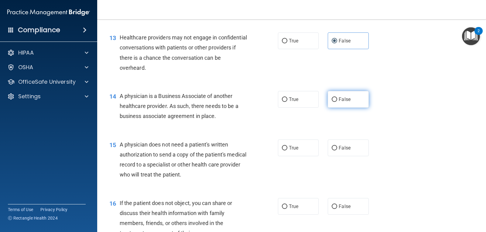
click at [343, 102] on span "False" at bounding box center [345, 100] width 12 height 6
click at [337, 102] on input "False" at bounding box center [334, 100] width 5 height 5
radio input "true"
click at [292, 151] on span "True" at bounding box center [293, 148] width 9 height 6
click at [287, 151] on input "True" at bounding box center [284, 148] width 5 height 5
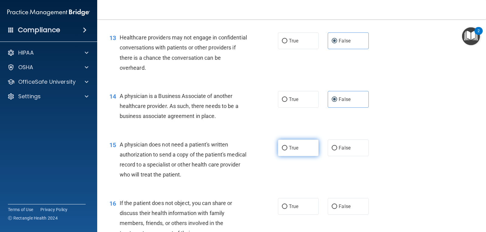
radio input "true"
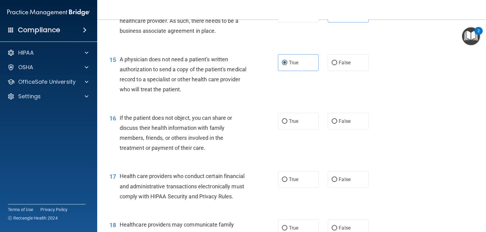
scroll to position [729, 0]
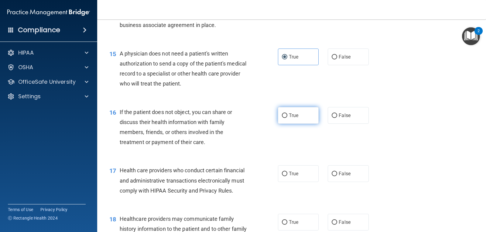
click at [293, 118] on span "True" at bounding box center [293, 116] width 9 height 6
click at [287, 118] on input "True" at bounding box center [284, 116] width 5 height 5
radio input "true"
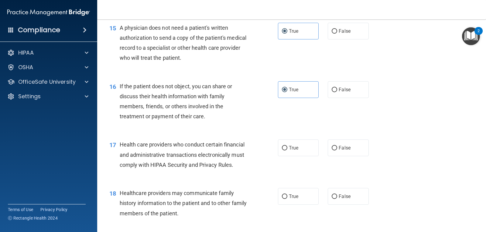
scroll to position [790, 0]
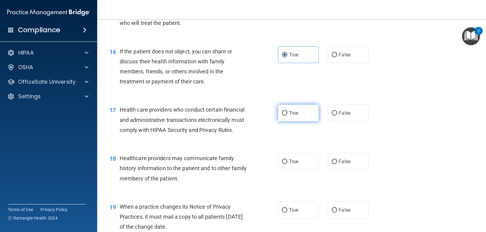
click at [296, 122] on label "True" at bounding box center [298, 113] width 41 height 17
click at [287, 116] on input "True" at bounding box center [284, 113] width 5 height 5
radio input "true"
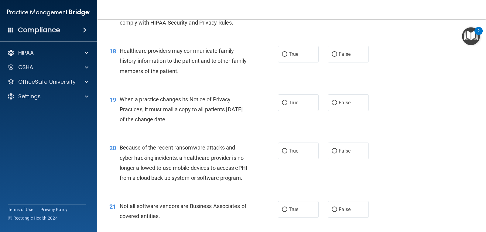
scroll to position [911, 0]
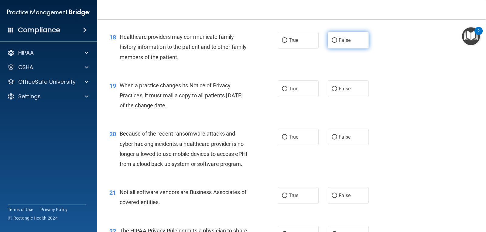
click at [334, 43] on input "False" at bounding box center [334, 40] width 5 height 5
radio input "true"
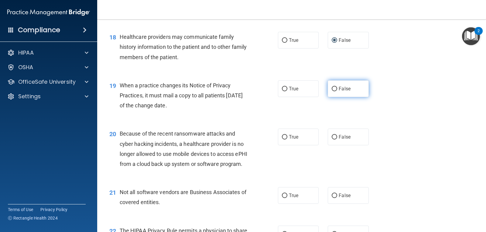
click at [332, 91] on input "False" at bounding box center [334, 89] width 5 height 5
radio input "true"
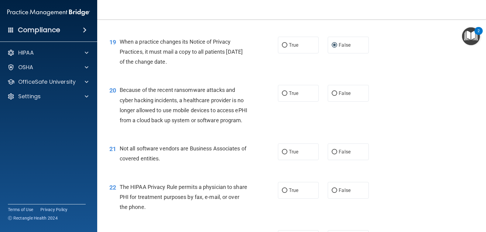
scroll to position [972, 0]
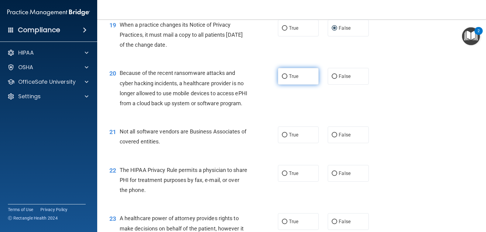
click at [283, 85] on label "True" at bounding box center [298, 76] width 41 height 17
click at [283, 79] on input "True" at bounding box center [284, 76] width 5 height 5
radio input "true"
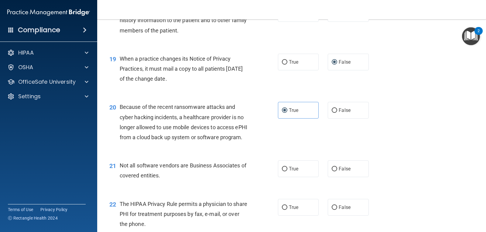
scroll to position [1002, 0]
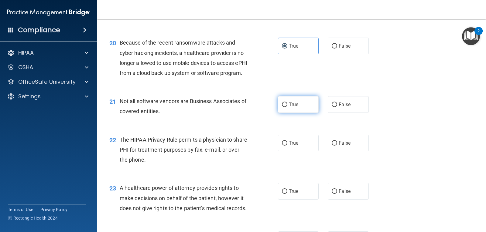
click at [282, 113] on label "True" at bounding box center [298, 104] width 41 height 17
click at [282, 107] on input "True" at bounding box center [284, 105] width 5 height 5
radio input "true"
click at [282, 146] on input "True" at bounding box center [284, 143] width 5 height 5
radio input "true"
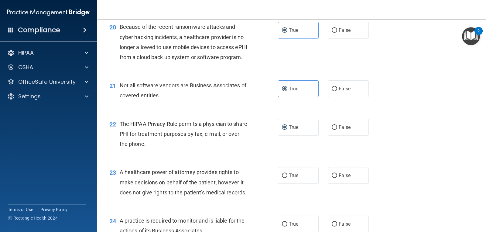
scroll to position [1033, 0]
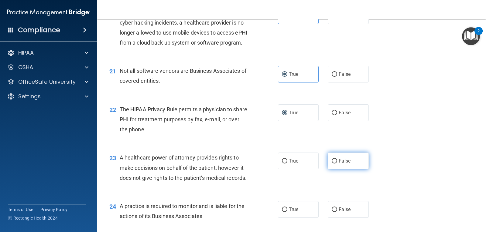
click at [332, 170] on label "False" at bounding box center [348, 161] width 41 height 17
click at [332, 164] on input "False" at bounding box center [334, 161] width 5 height 5
radio input "true"
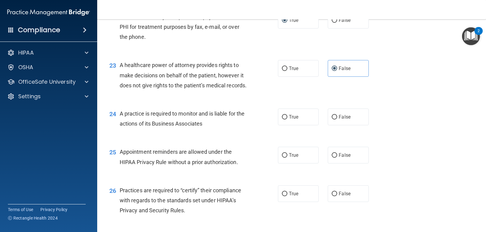
scroll to position [1124, 0]
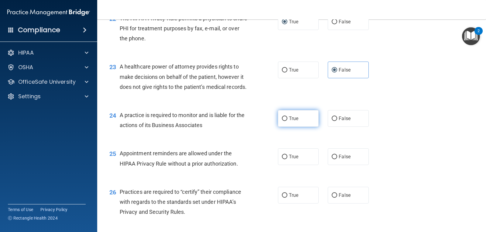
click at [282, 127] on label "True" at bounding box center [298, 118] width 41 height 17
click at [282, 121] on input "True" at bounding box center [284, 119] width 5 height 5
radio input "true"
click at [298, 165] on label "True" at bounding box center [298, 157] width 41 height 17
click at [287, 159] on input "True" at bounding box center [284, 157] width 5 height 5
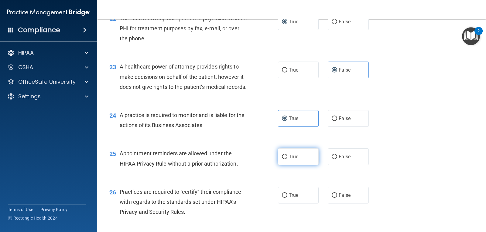
radio input "true"
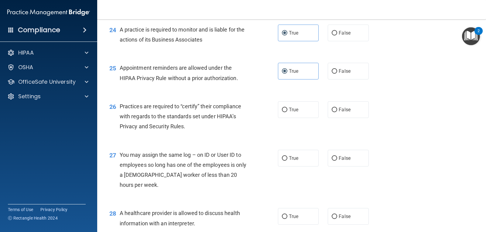
scroll to position [1245, 0]
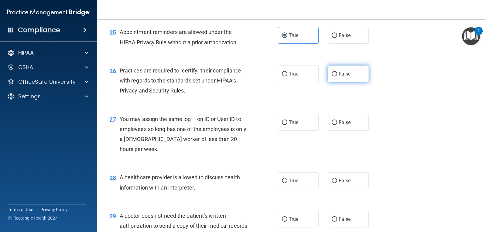
click at [354, 82] on label "False" at bounding box center [348, 74] width 41 height 17
click at [337, 77] on input "False" at bounding box center [334, 74] width 5 height 5
radio input "true"
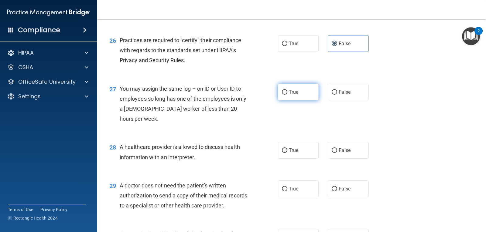
click at [303, 101] on label "True" at bounding box center [298, 92] width 41 height 17
click at [287, 95] on input "True" at bounding box center [284, 92] width 5 height 5
radio input "true"
click at [334, 95] on input "False" at bounding box center [334, 92] width 5 height 5
radio input "true"
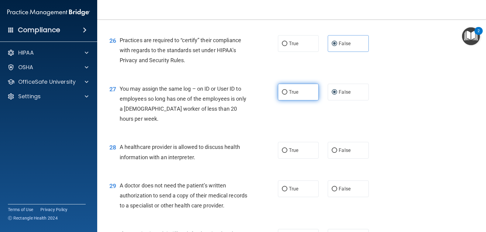
click at [283, 101] on label "True" at bounding box center [298, 92] width 41 height 17
click at [283, 95] on input "True" at bounding box center [284, 92] width 5 height 5
radio input "true"
radio input "false"
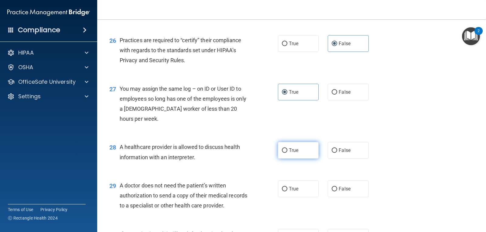
click at [284, 153] on input "True" at bounding box center [284, 151] width 5 height 5
radio input "true"
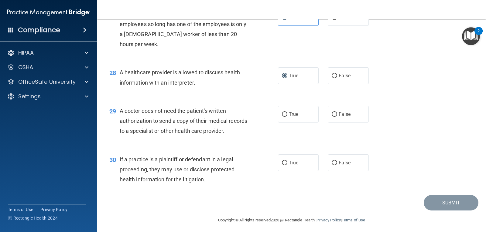
scroll to position [1367, 0]
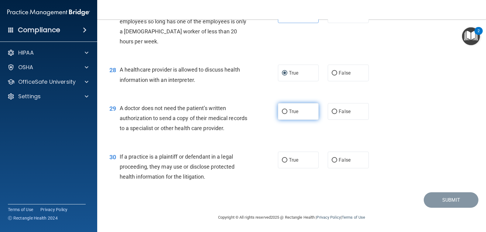
click at [305, 120] on label "True" at bounding box center [298, 111] width 41 height 17
click at [287, 114] on input "True" at bounding box center [284, 112] width 5 height 5
radio input "true"
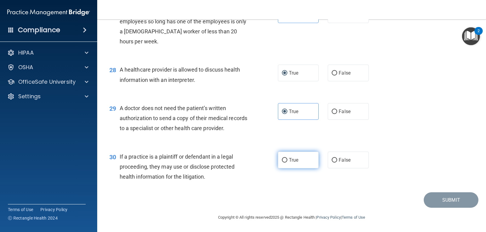
click at [278, 165] on label "True" at bounding box center [298, 160] width 41 height 17
click at [282, 163] on input "True" at bounding box center [284, 160] width 5 height 5
radio input "true"
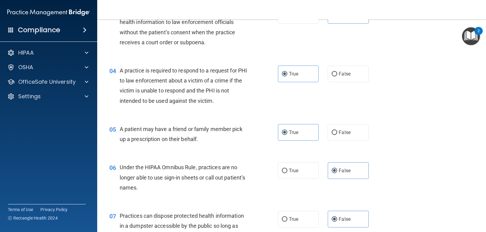
scroll to position [0, 0]
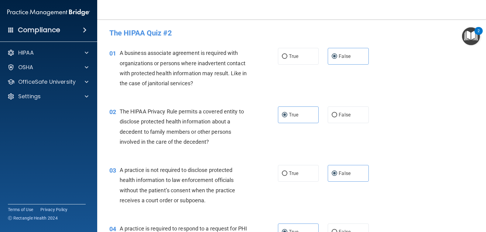
click at [378, 115] on div "02 The HIPAA Privacy Rule permits a covered entity to disclose protected health…" at bounding box center [292, 128] width 374 height 59
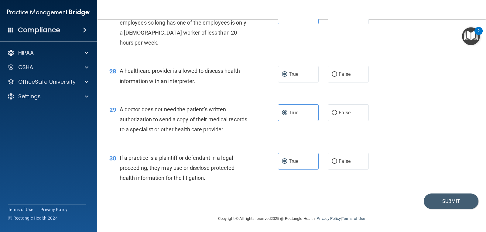
scroll to position [1383, 0]
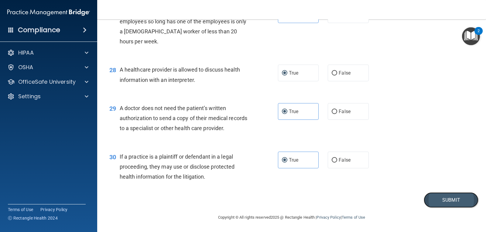
click at [443, 195] on button "Submit" at bounding box center [451, 200] width 55 height 15
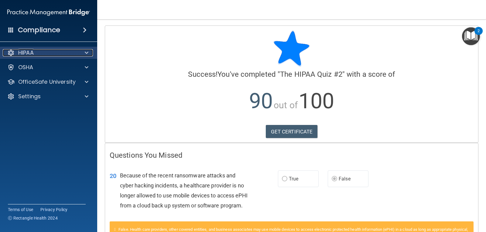
click at [87, 52] on span at bounding box center [87, 52] width 4 height 7
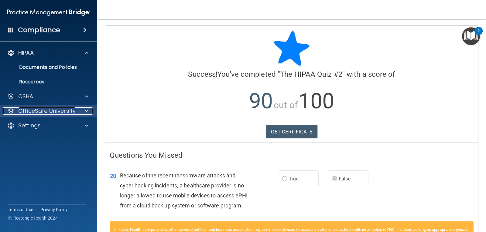
click at [38, 115] on p "OfficeSafe University" at bounding box center [46, 111] width 57 height 7
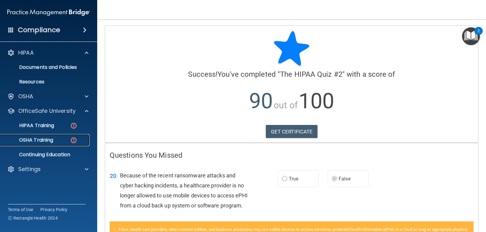
click at [56, 144] on link "OSHA Training" at bounding box center [42, 140] width 96 height 12
